Goal: Task Accomplishment & Management: Manage account settings

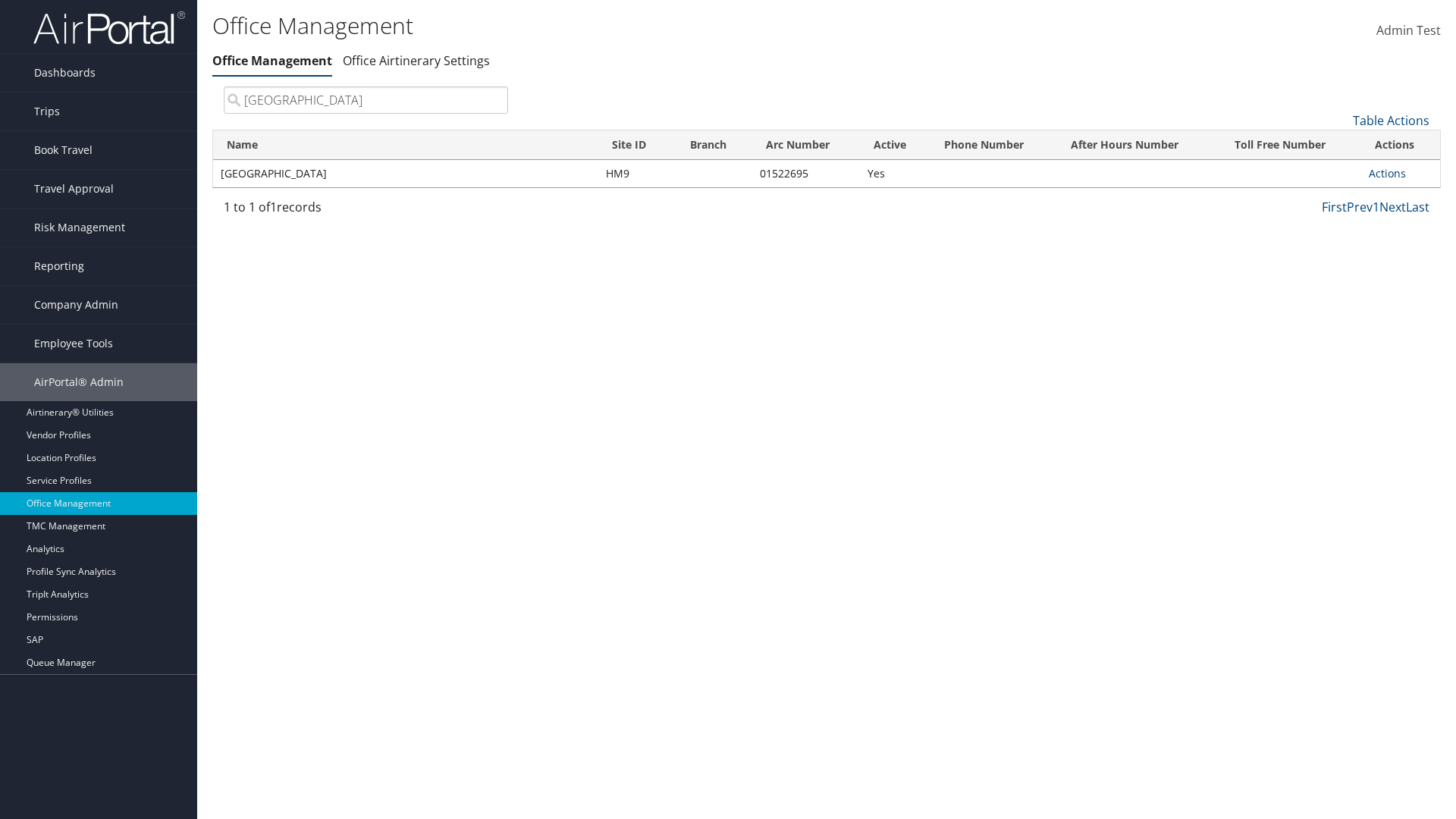
type input "Youngstown State University"
click at [1387, 173] on link "Actions" at bounding box center [1387, 173] width 37 height 14
click at [1337, 220] on link "View Accounts" at bounding box center [1337, 221] width 128 height 26
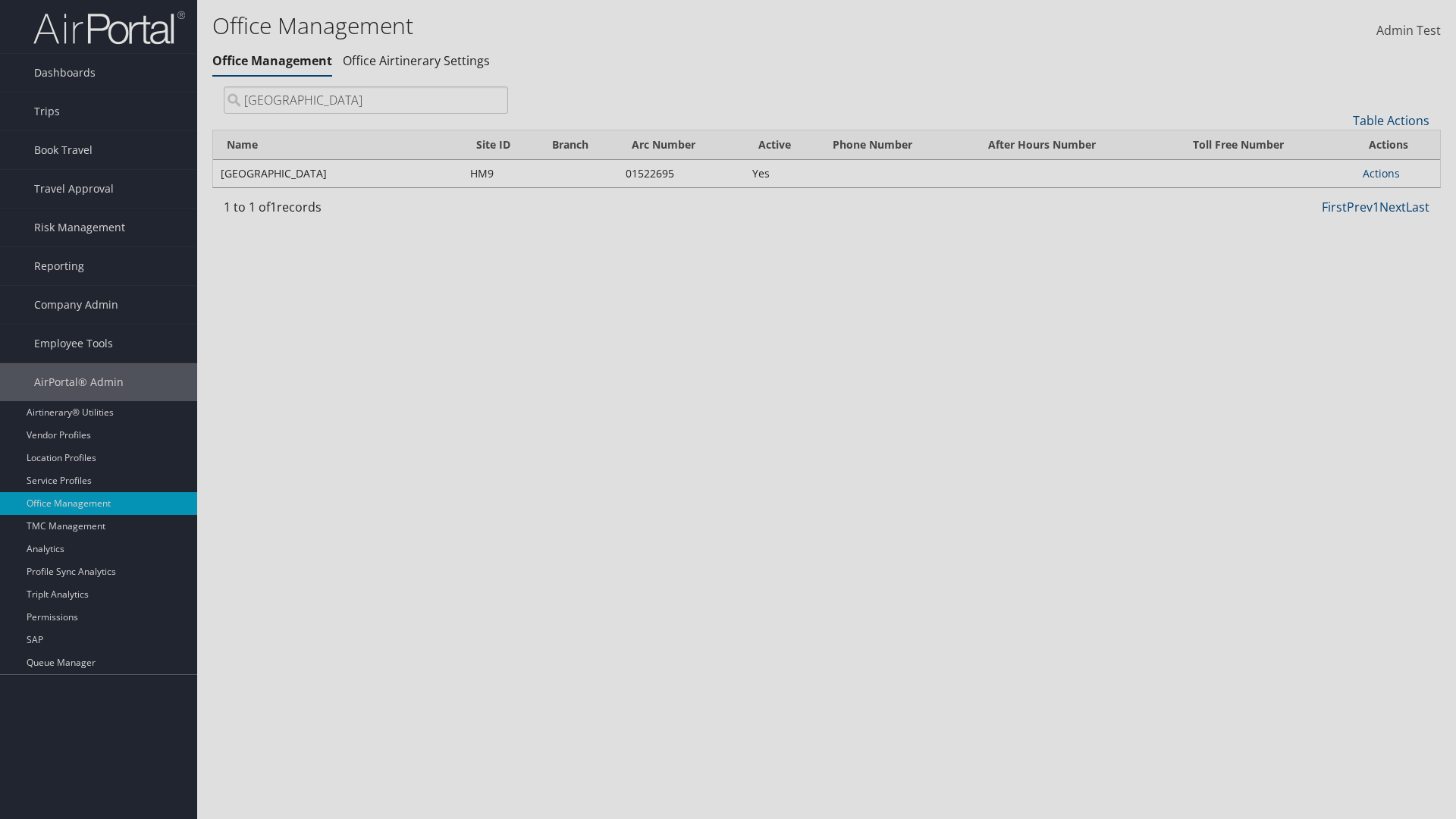
click at [0, 0] on link "Table Actions" at bounding box center [0, 0] width 0 height 0
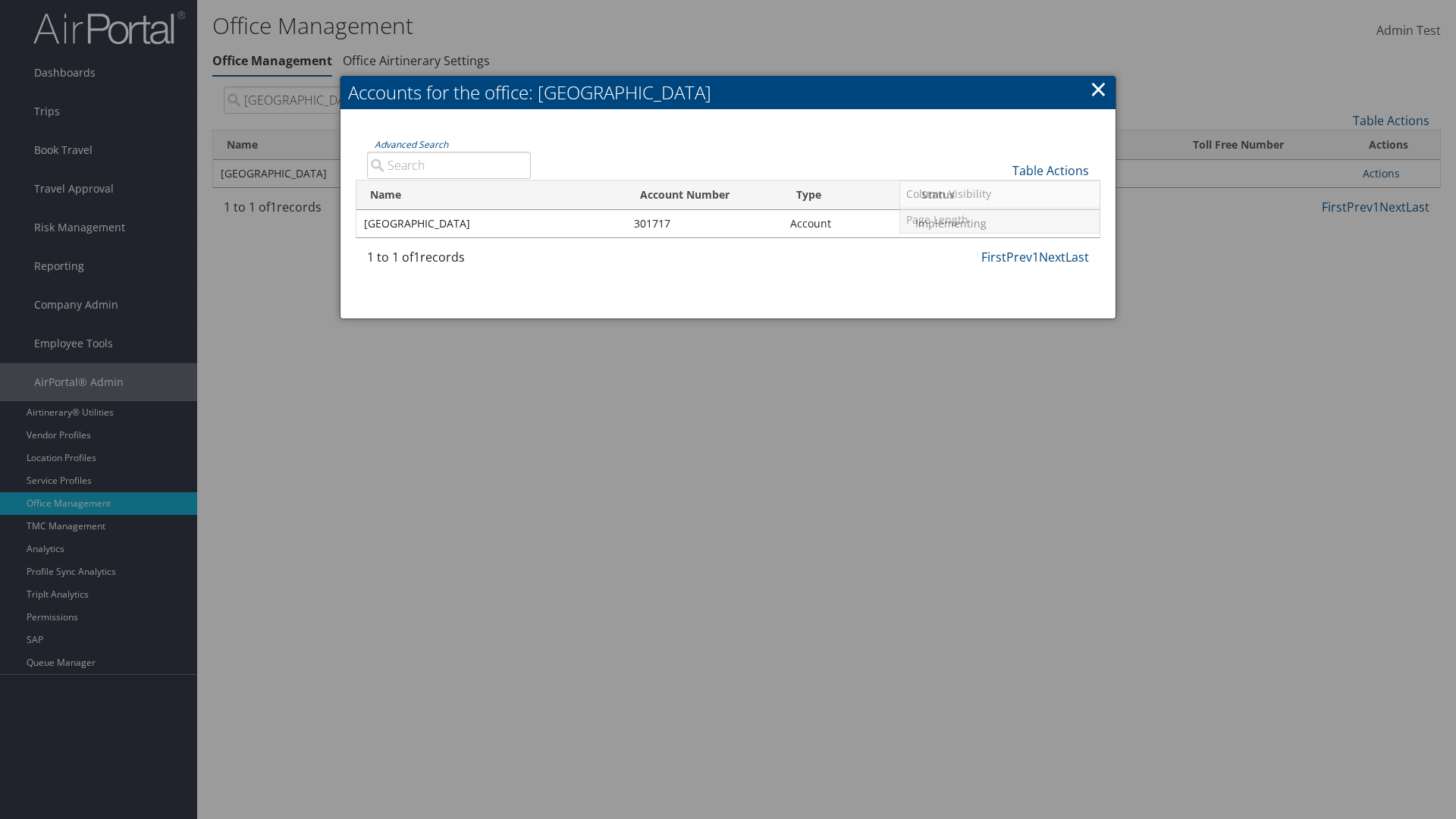
click at [999, 219] on link "Page Length" at bounding box center [1000, 220] width 199 height 26
click at [999, 220] on link "25" at bounding box center [1000, 221] width 199 height 26
click at [1050, 170] on link "Table Actions" at bounding box center [1051, 170] width 77 height 16
click at [999, 246] on link "50" at bounding box center [1000, 247] width 199 height 26
click at [1050, 170] on link "Table Actions" at bounding box center [1051, 170] width 77 height 16
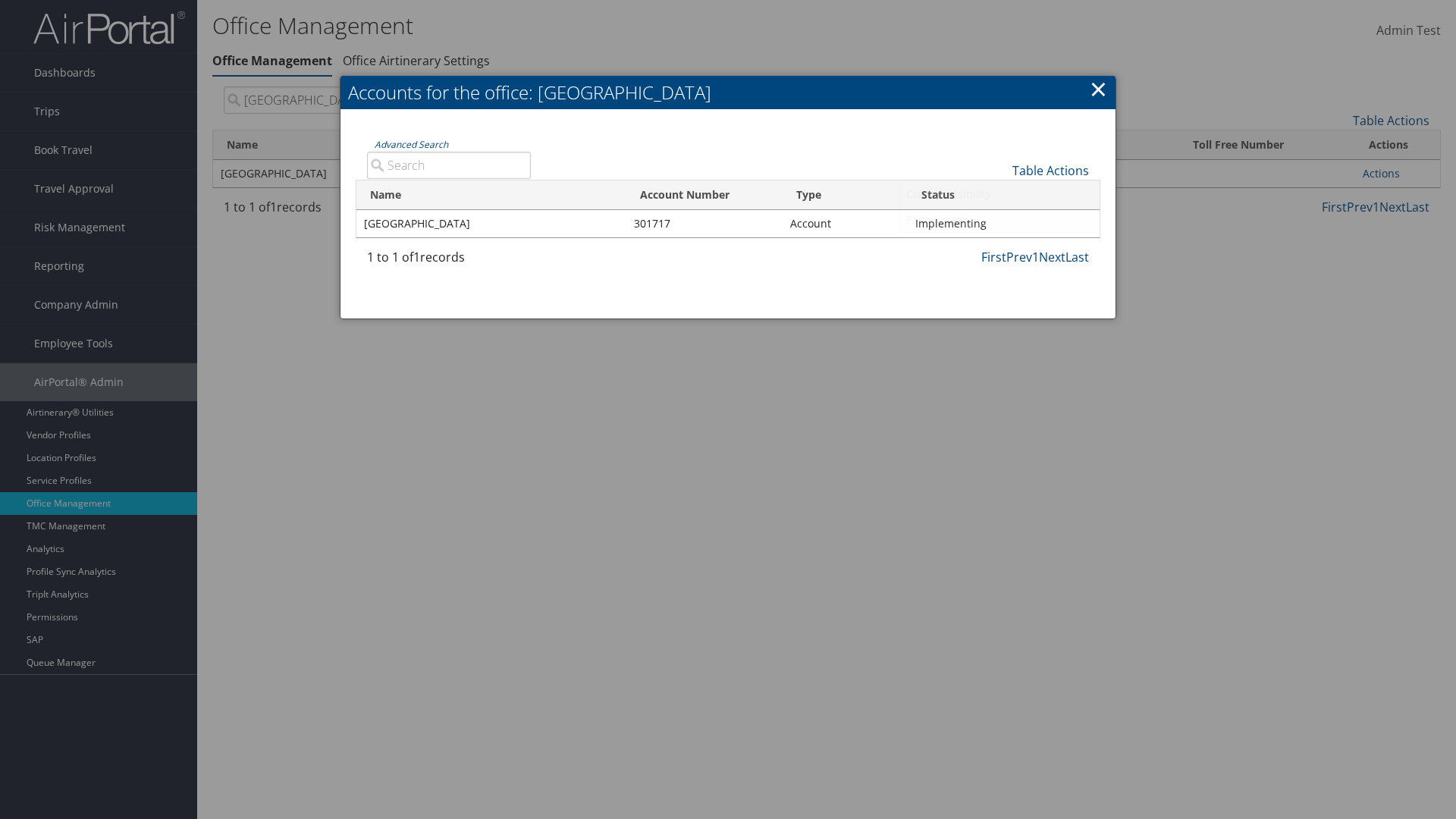
click at [999, 219] on link "Page Length" at bounding box center [1000, 220] width 199 height 26
click at [999, 272] on link "100" at bounding box center [1000, 273] width 199 height 26
click at [1050, 170] on link "Table Actions" at bounding box center [1051, 170] width 77 height 16
click at [999, 194] on link "Column Visibility" at bounding box center [1000, 194] width 199 height 26
click at [999, 195] on link "Name" at bounding box center [1000, 195] width 199 height 26
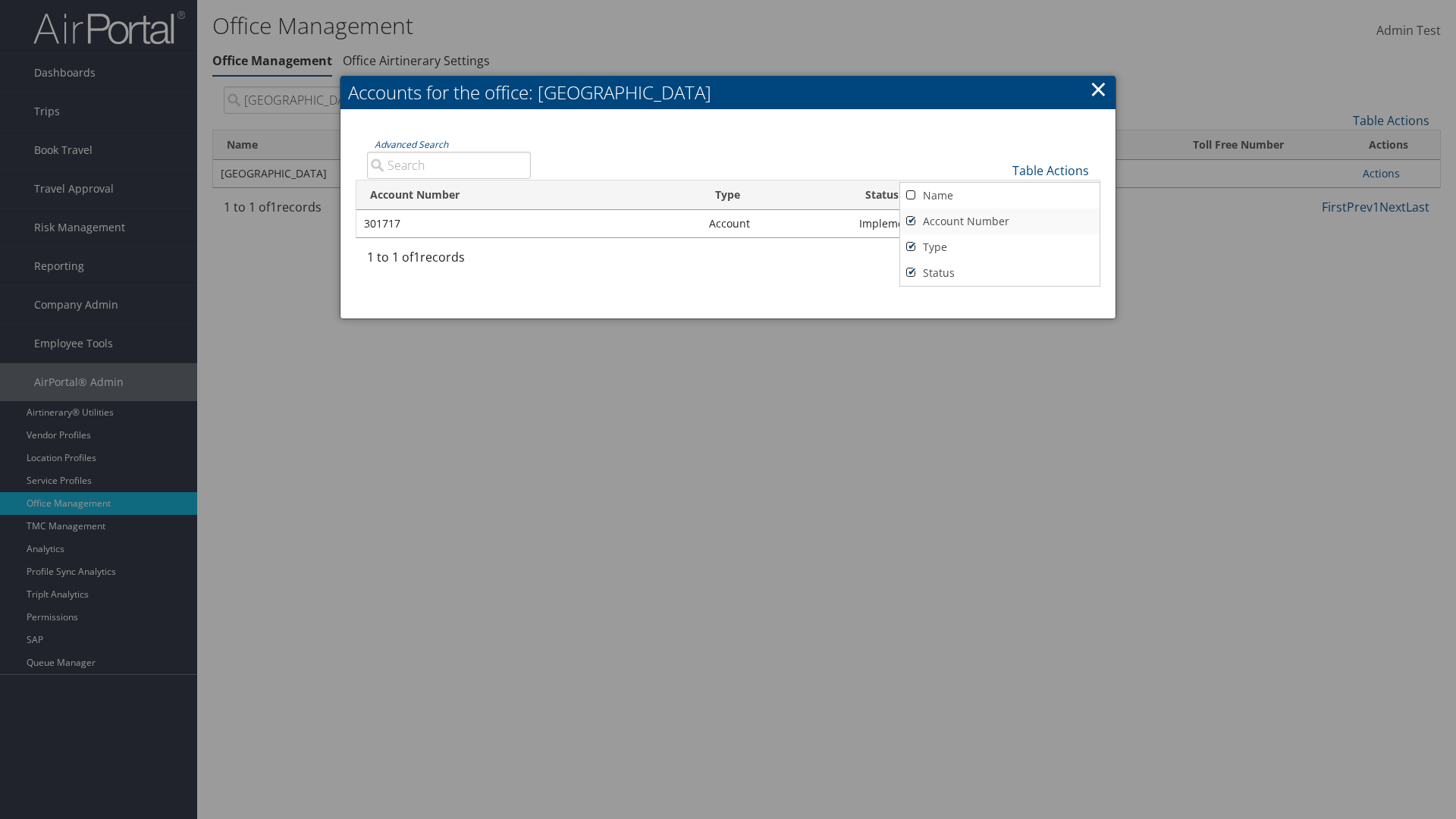
click at [999, 220] on link "Account Number" at bounding box center [1000, 221] width 199 height 26
click at [999, 246] on link "Type" at bounding box center [1000, 247] width 199 height 26
click at [999, 272] on link "Status" at bounding box center [1000, 273] width 199 height 26
